Goal: Transaction & Acquisition: Purchase product/service

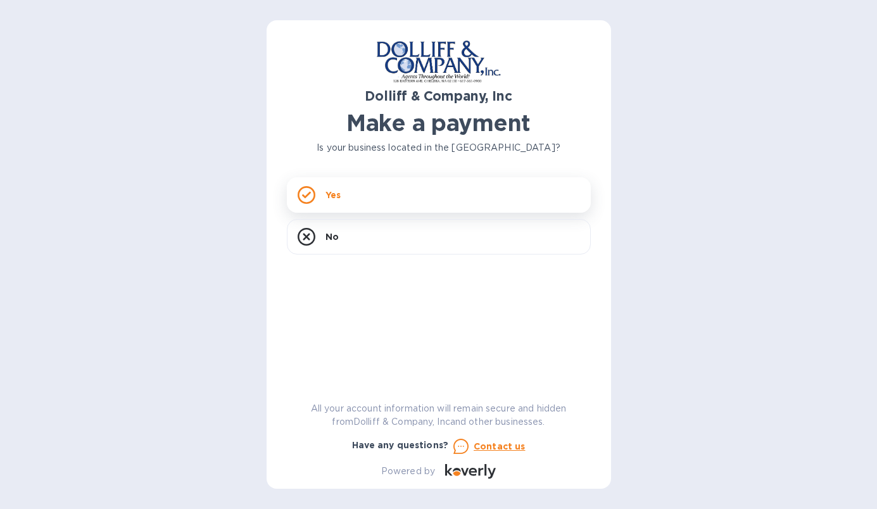
click at [329, 204] on div "Yes" at bounding box center [439, 194] width 304 height 35
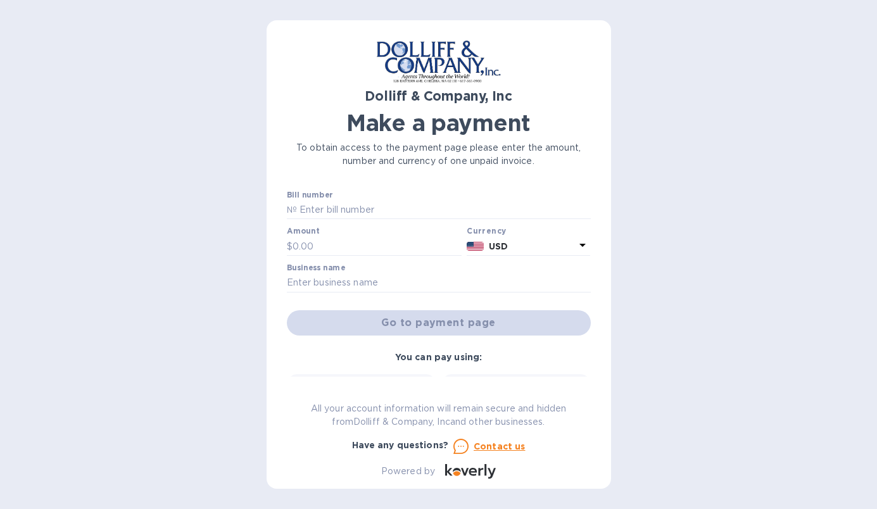
click at [806, 263] on div "Dolliff & Company, Inc Make a payment To obtain access to the payment page plea…" at bounding box center [438, 254] width 877 height 509
drag, startPoint x: 326, startPoint y: 247, endPoint x: 255, endPoint y: 250, distance: 71.0
click at [255, 250] on div "Dolliff & Company, Inc Make a payment To obtain access to the payment page plea…" at bounding box center [438, 254] width 877 height 509
type input "845.00"
click at [677, 184] on div "Dolliff & Company, Inc Make a payment To obtain access to the payment page plea…" at bounding box center [438, 254] width 877 height 509
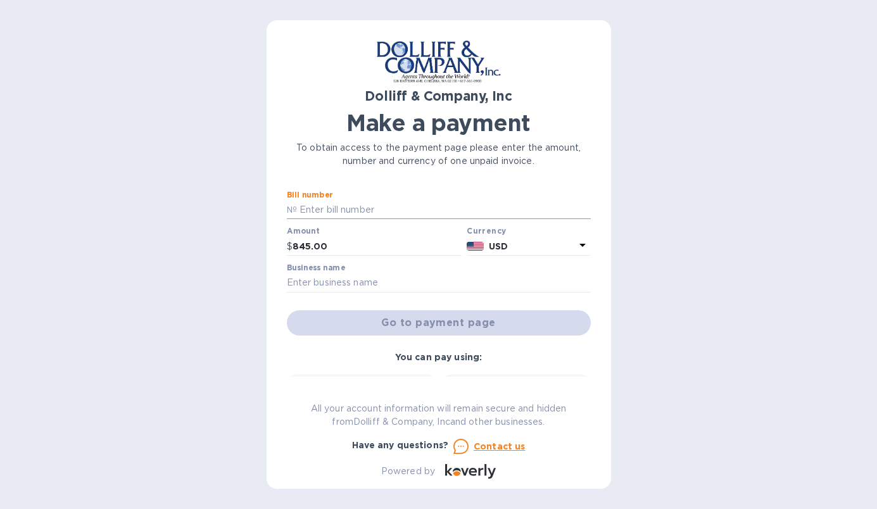
click at [369, 201] on input "text" at bounding box center [444, 210] width 294 height 19
paste input "SHMY1"
click at [300, 205] on input "SHMY1" at bounding box center [444, 210] width 294 height 19
click at [300, 208] on input "SHMY1" at bounding box center [444, 210] width 294 height 19
click at [297, 209] on input "SHMY1" at bounding box center [444, 210] width 294 height 19
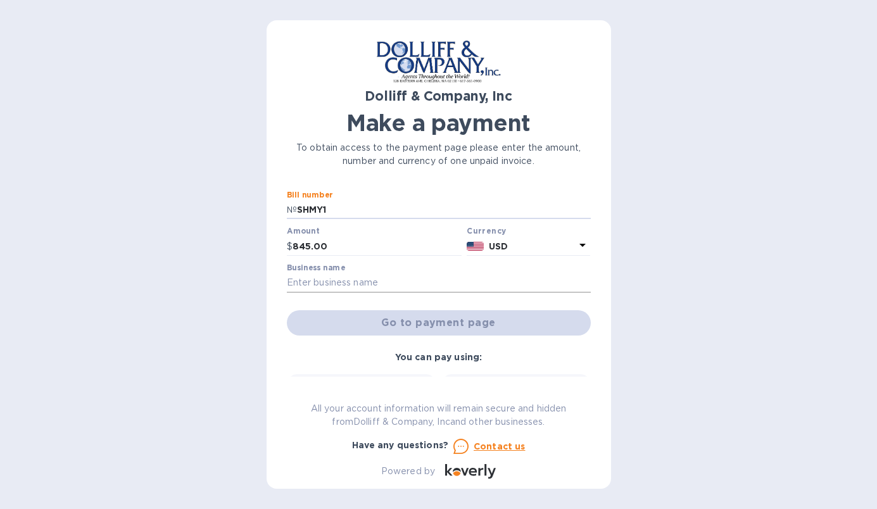
type input "SHMY1"
click at [305, 279] on input "text" at bounding box center [439, 283] width 304 height 19
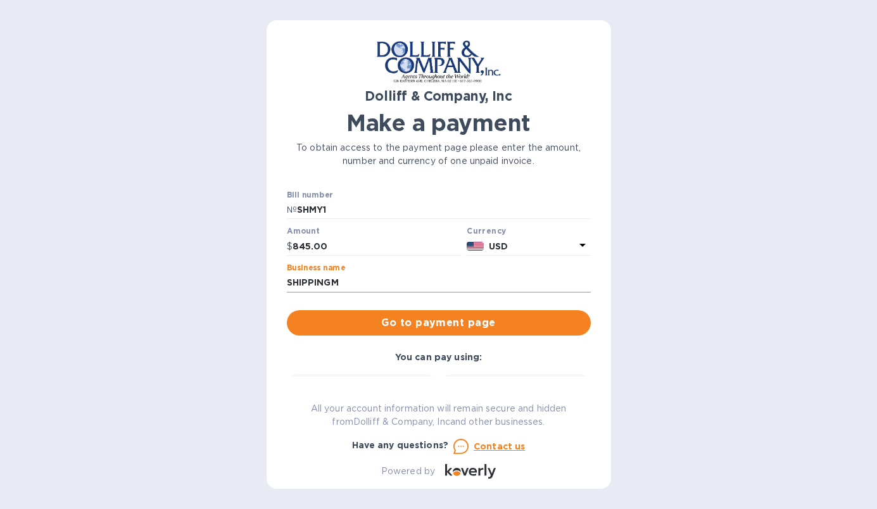
type input "[DOMAIN_NAME] INC."
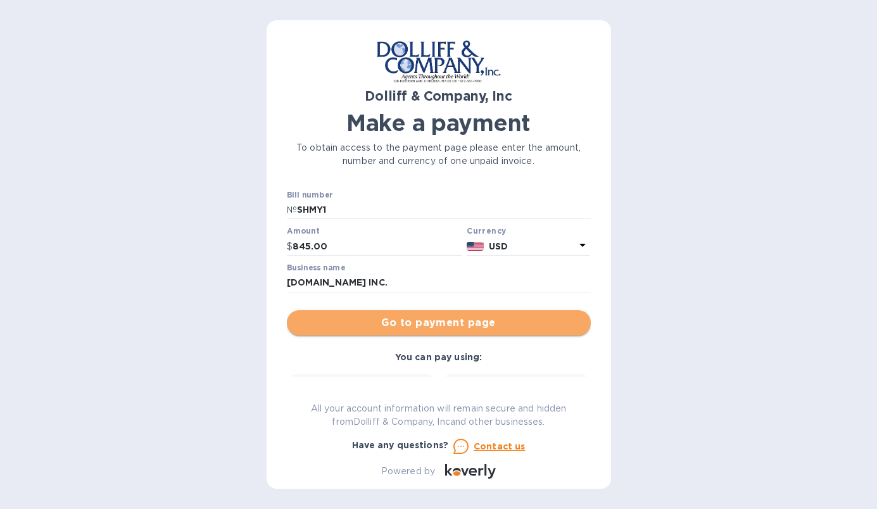
click at [464, 326] on span "Go to payment page" at bounding box center [439, 323] width 284 height 15
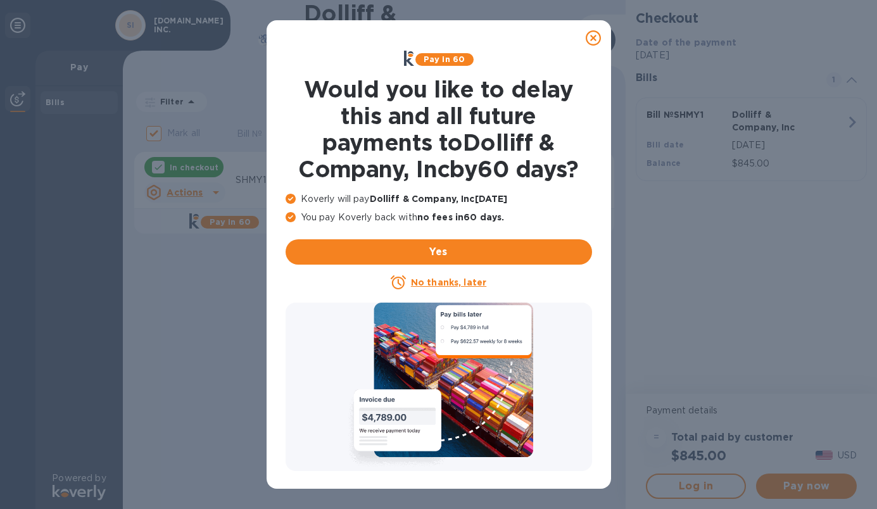
click at [466, 285] on u "No thanks, later" at bounding box center [448, 283] width 75 height 10
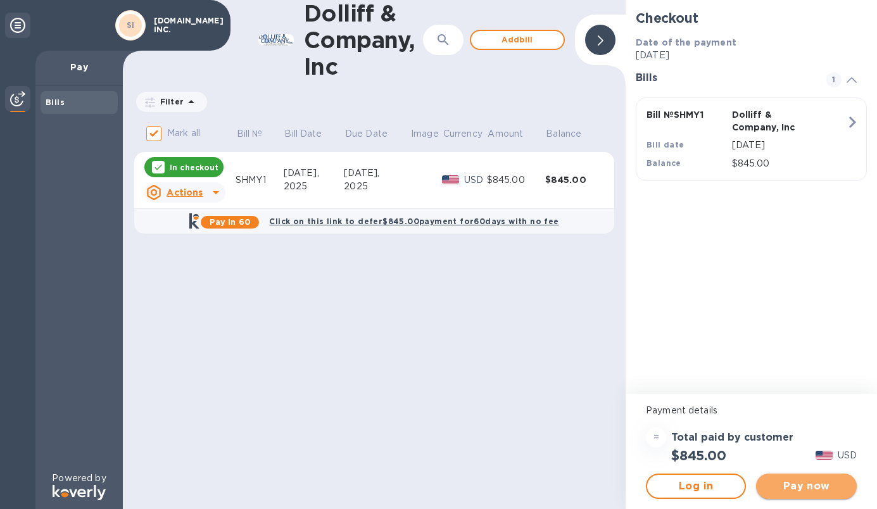
click at [829, 488] on span "Pay now" at bounding box center [807, 486] width 80 height 15
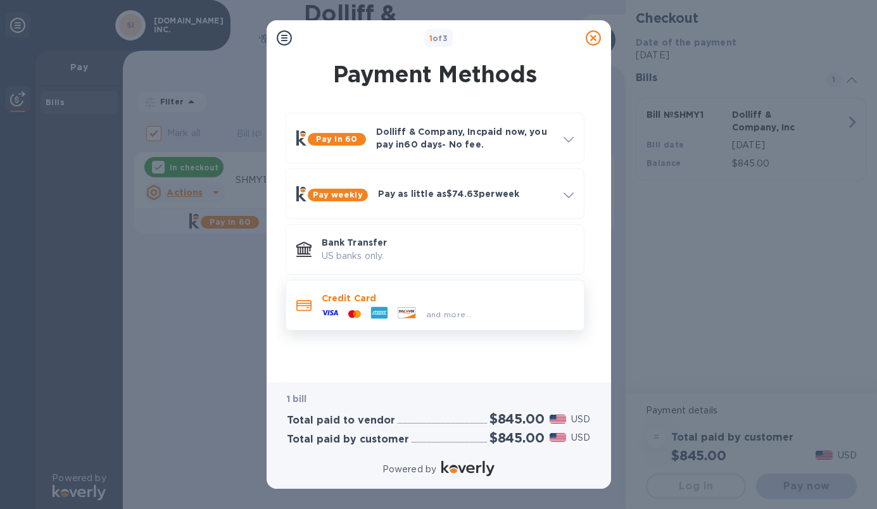
click at [407, 310] on icon at bounding box center [406, 312] width 17 height 11
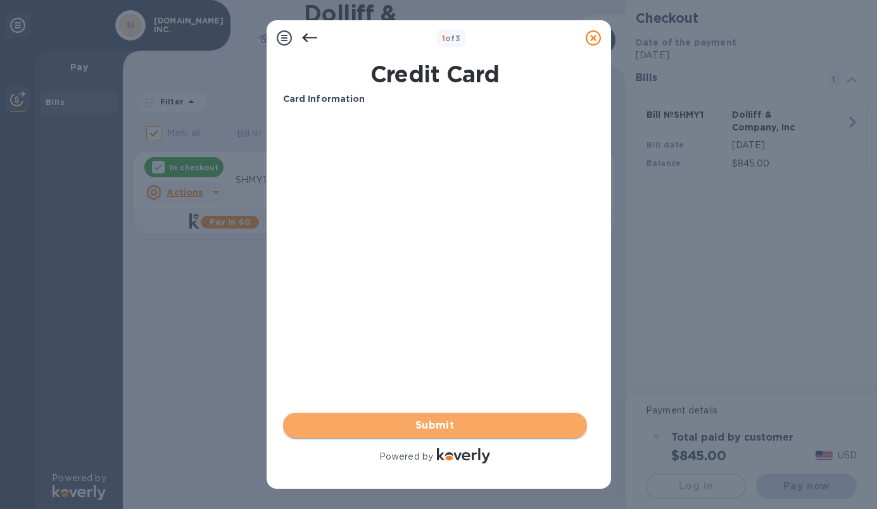
click at [455, 417] on button "Submit" at bounding box center [435, 425] width 304 height 25
